Goal: Find specific page/section: Find specific page/section

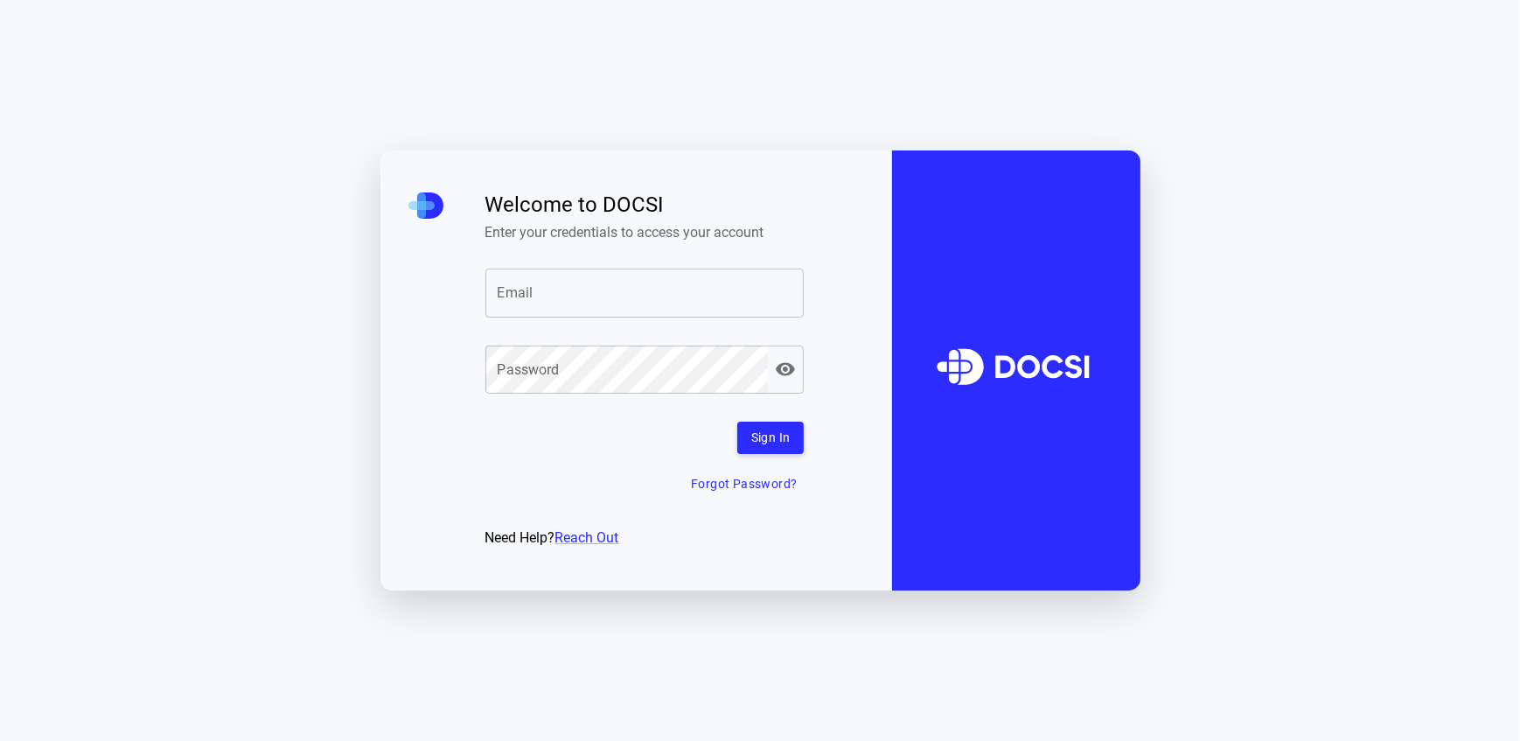
click at [604, 275] on input "Email" at bounding box center [644, 293] width 319 height 49
type input "**********"
click at [769, 417] on div "**********" at bounding box center [644, 370] width 319 height 357
click at [762, 436] on button "Sign In" at bounding box center [770, 438] width 67 height 32
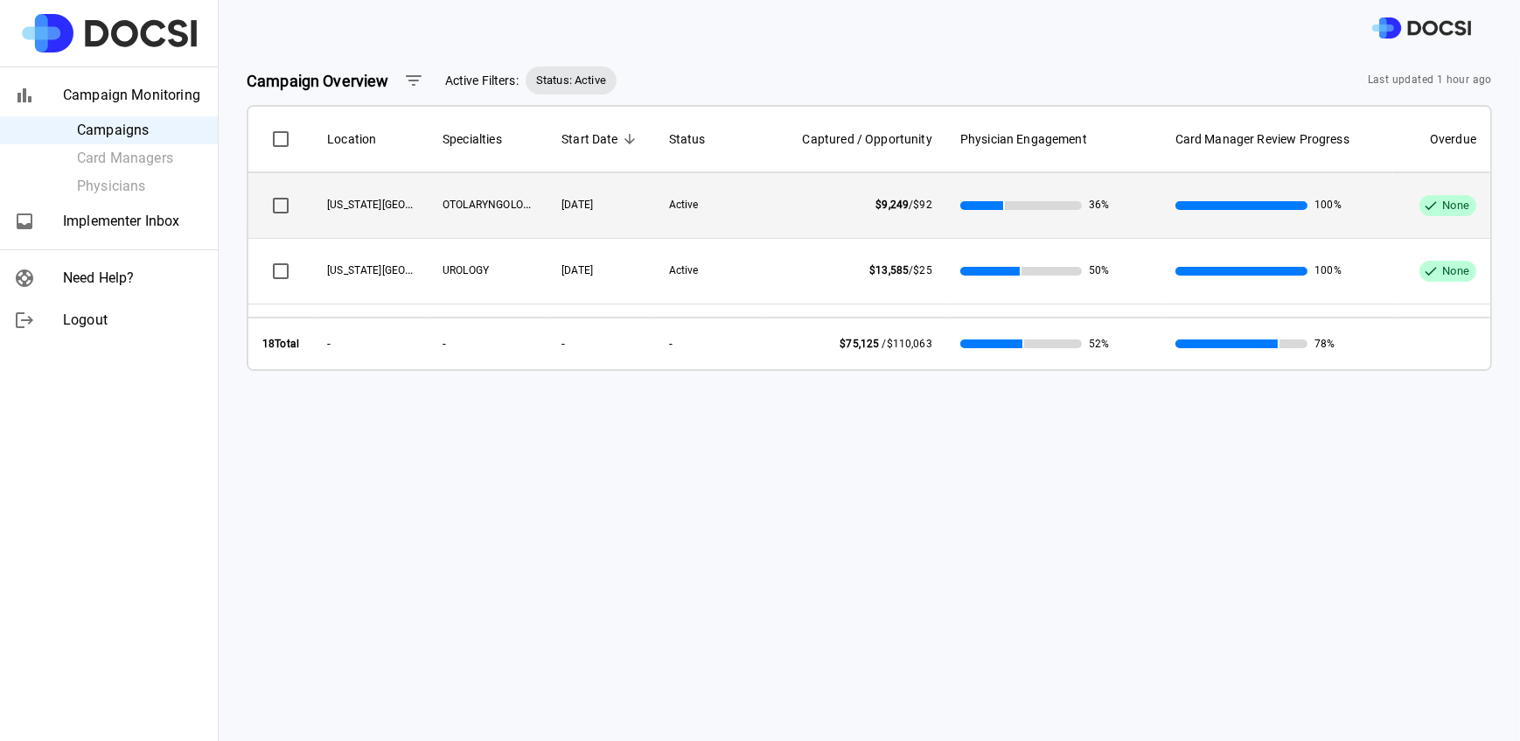
click at [482, 203] on span "OTOLARYNGOLOGY" at bounding box center [490, 204] width 94 height 14
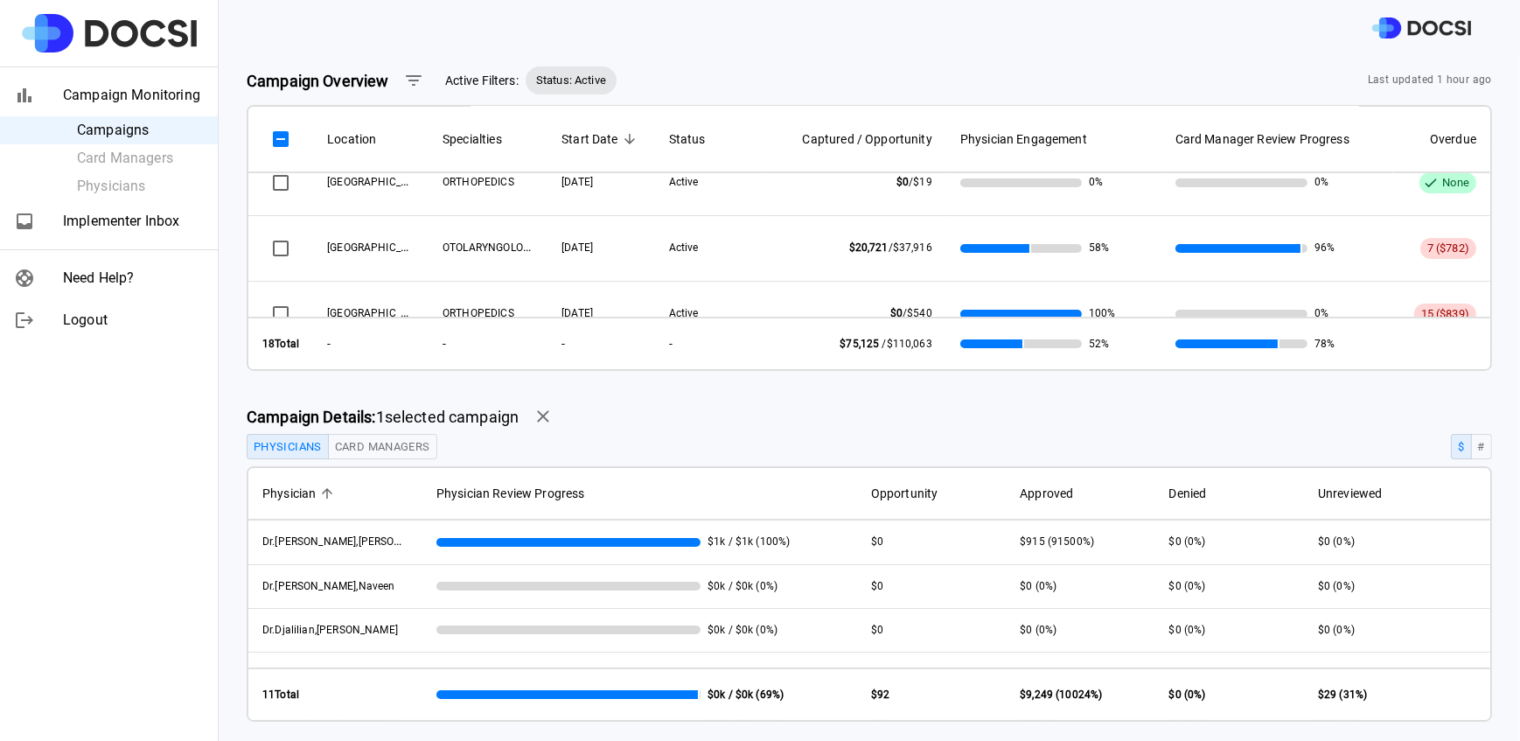
scroll to position [288, 0]
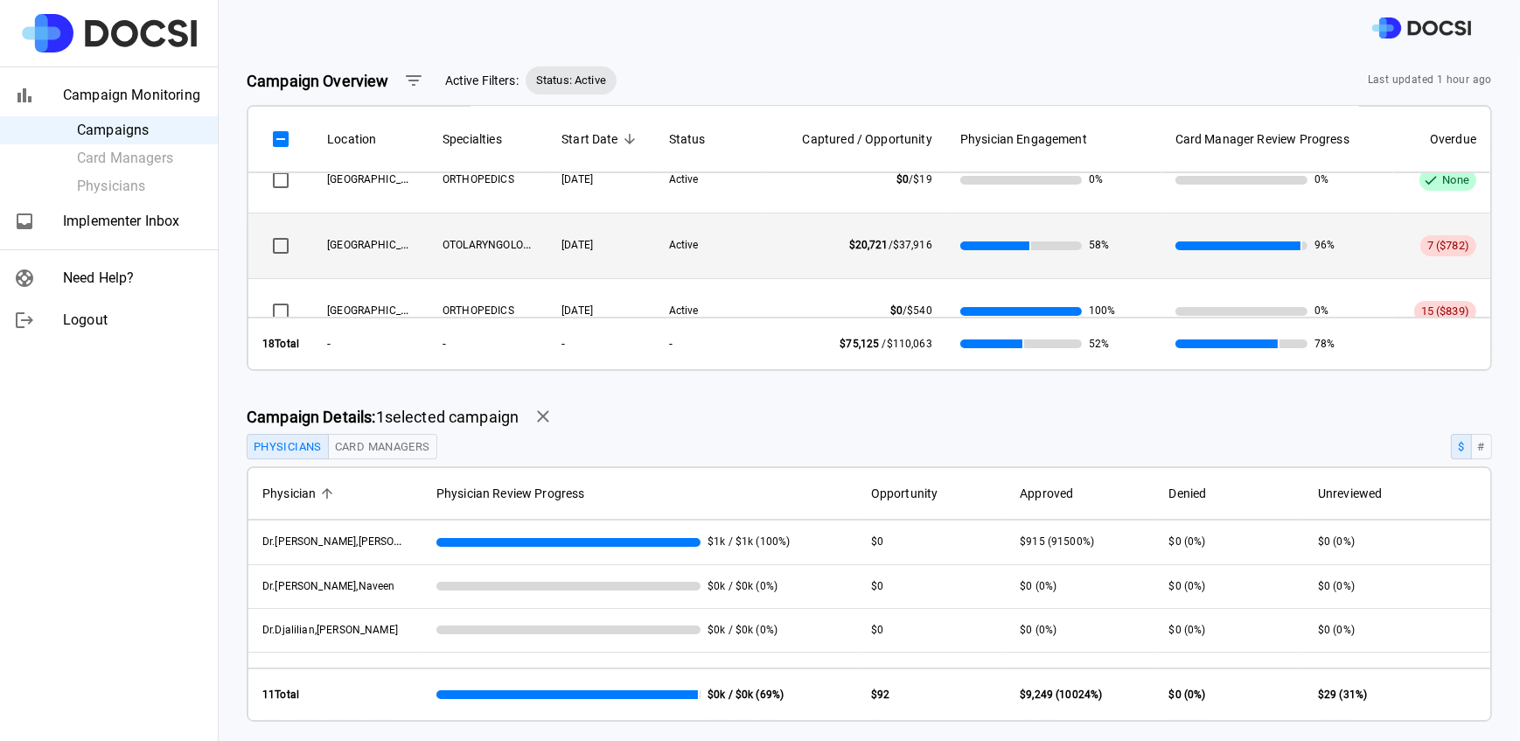
click at [465, 245] on span "OTOLARYNGOLOGY" at bounding box center [490, 244] width 94 height 14
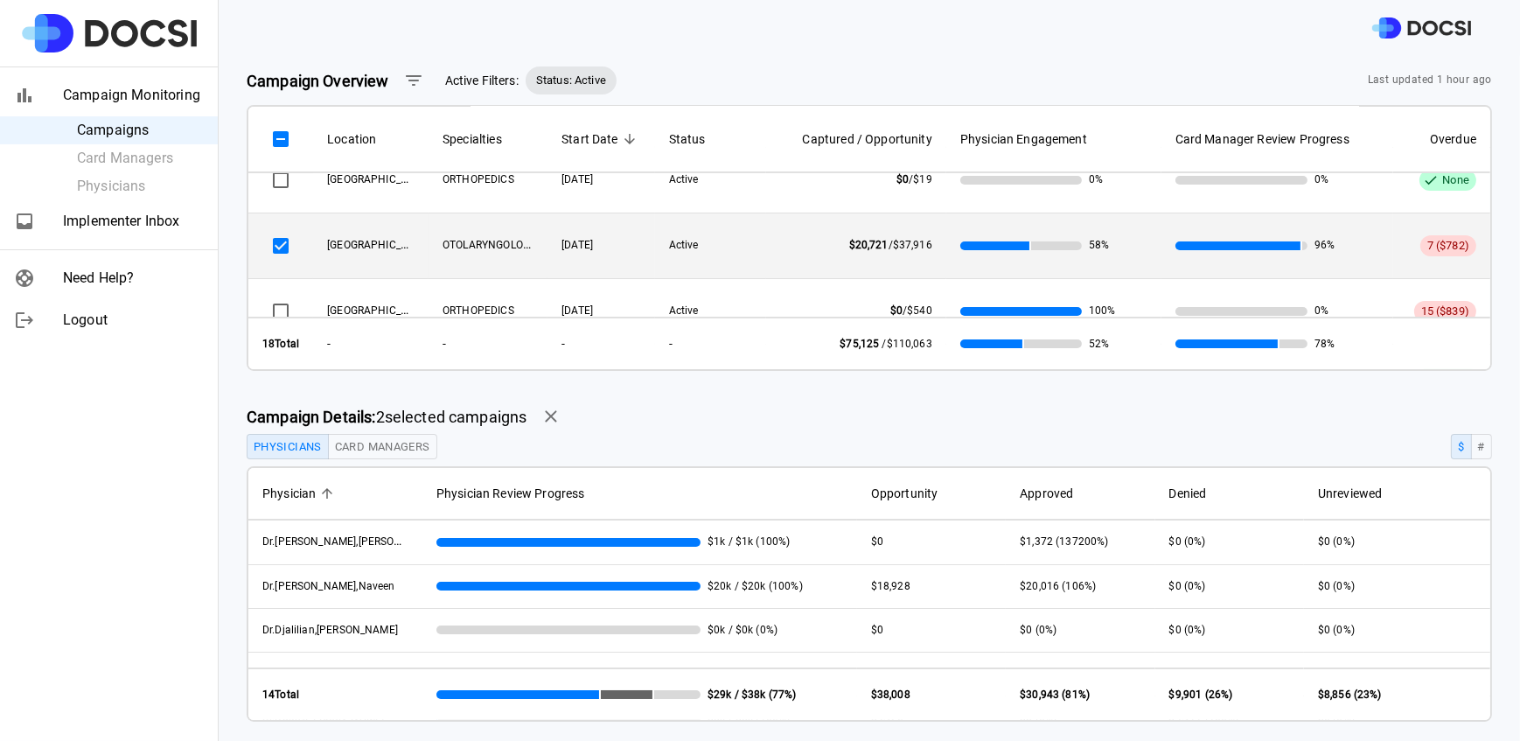
click at [1466, 544] on td "$0 (0%)" at bounding box center [1397, 542] width 186 height 44
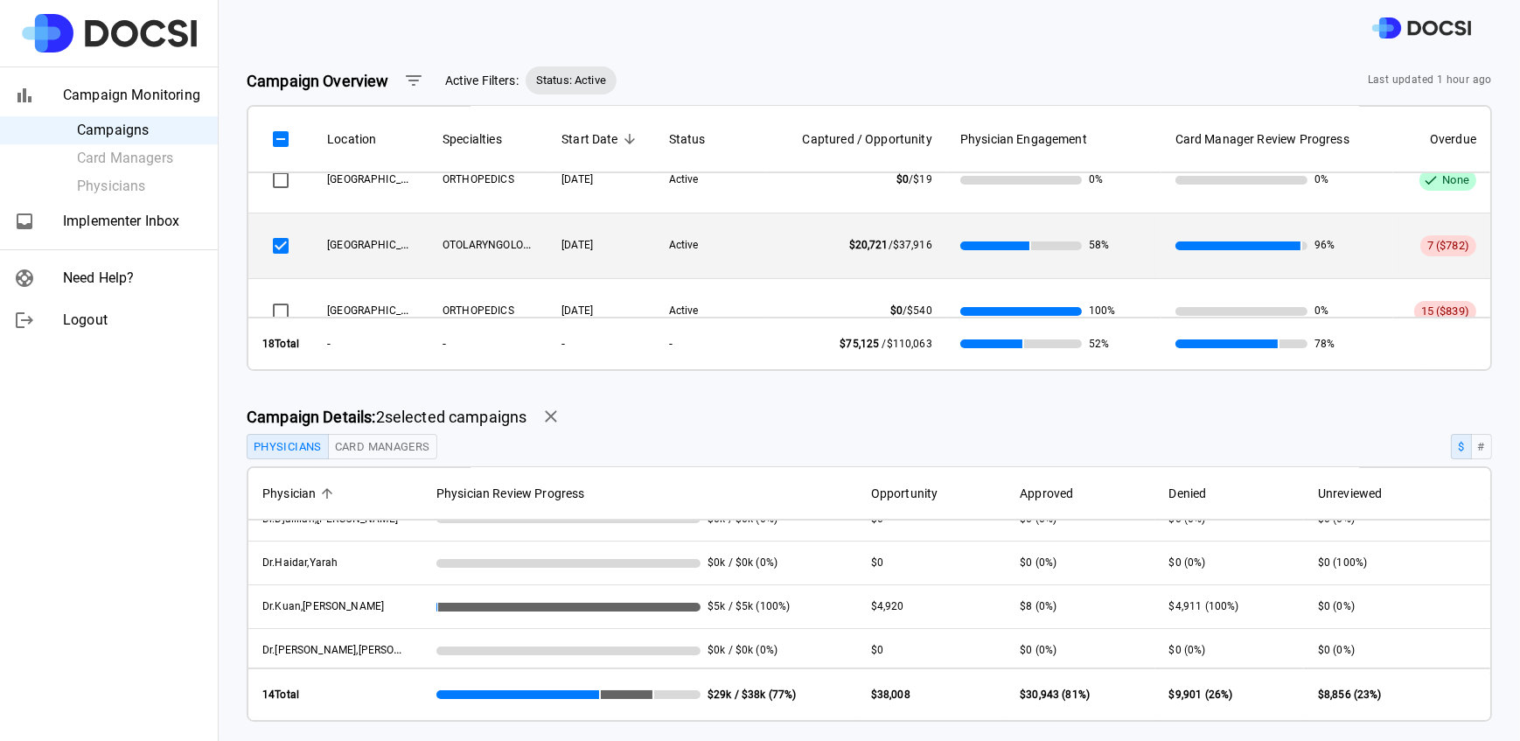
scroll to position [105, 0]
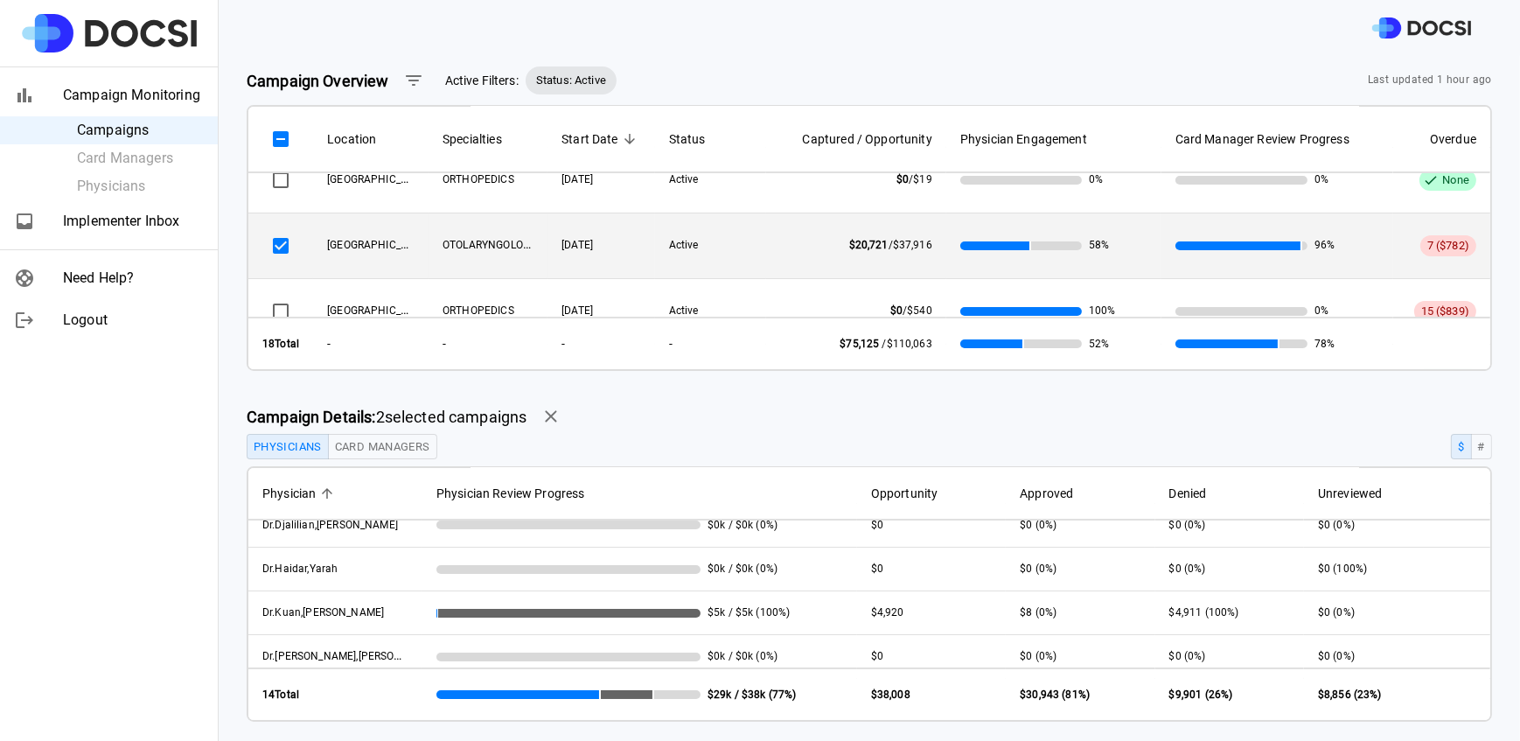
click at [125, 221] on span "Implementer Inbox" at bounding box center [133, 221] width 141 height 21
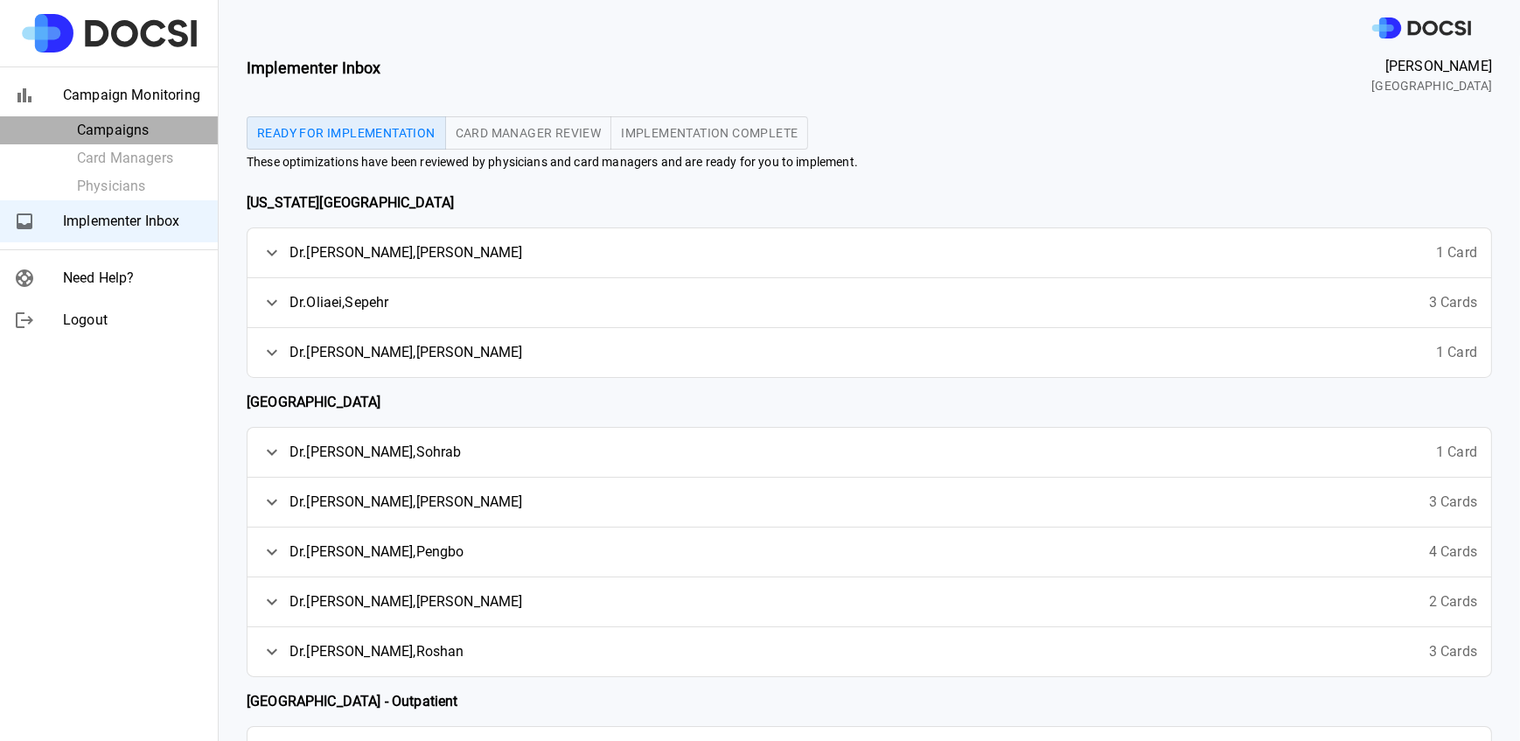
click at [111, 122] on span "Campaigns" at bounding box center [140, 130] width 127 height 21
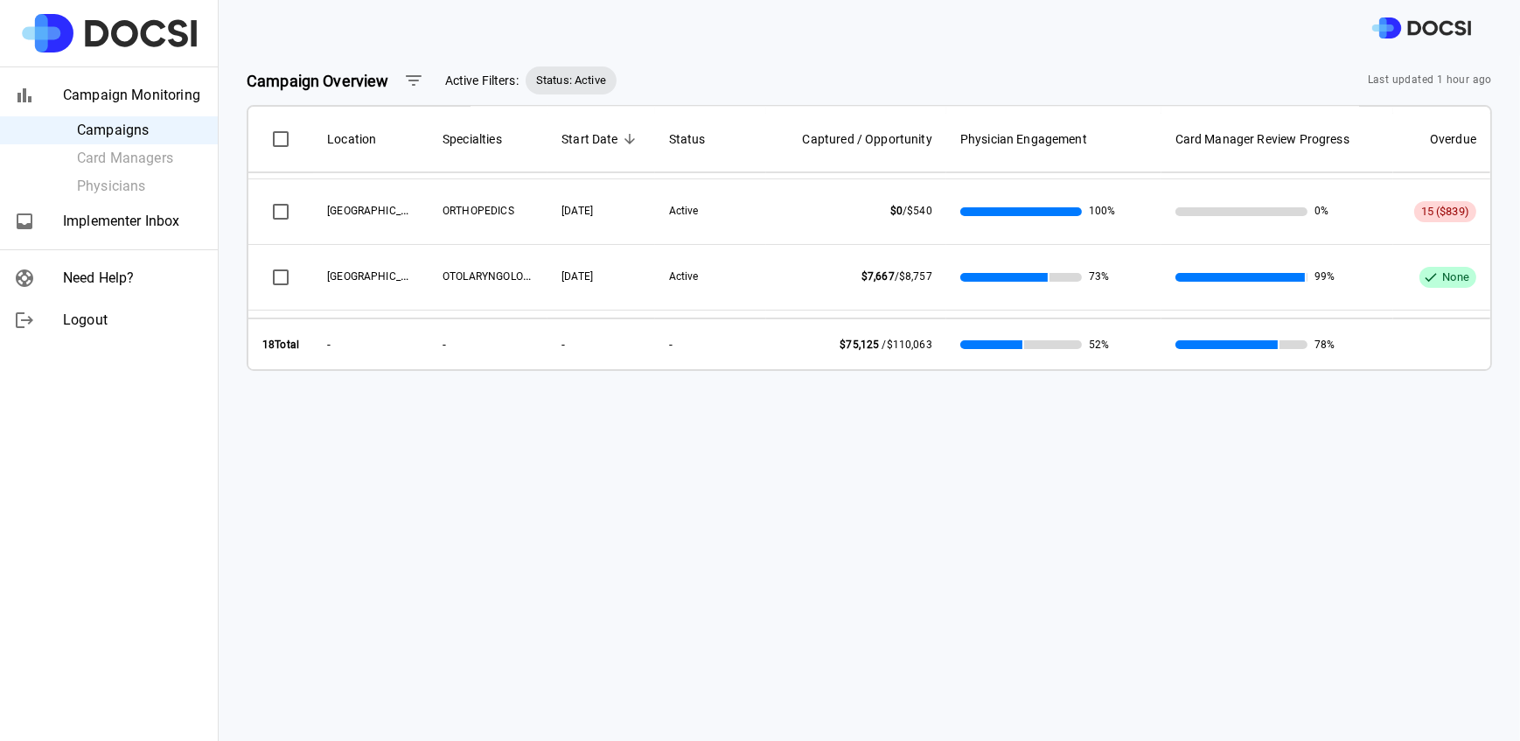
scroll to position [397, 0]
